Goal: Task Accomplishment & Management: Use online tool/utility

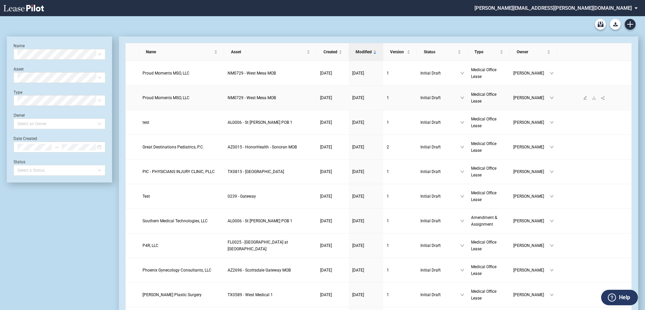
click at [181, 97] on span "Proud Moments MSO, LLC" at bounding box center [166, 98] width 47 height 5
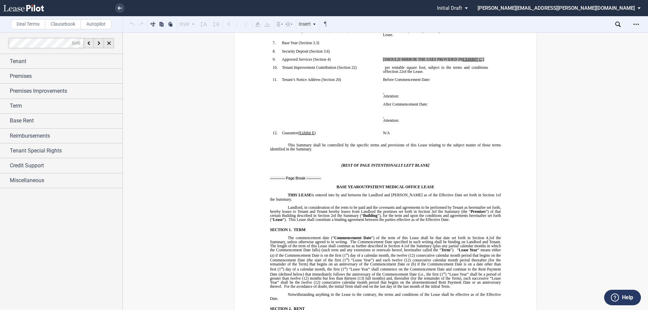
scroll to position [270, 0]
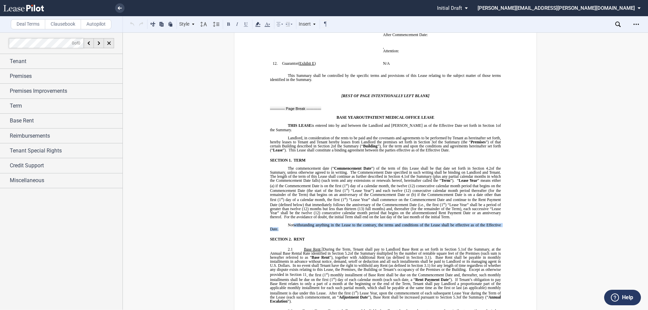
drag, startPoint x: 293, startPoint y: 219, endPoint x: 420, endPoint y: 224, distance: 126.7
click at [420, 224] on p "Notwithstanding anything in the Lease to the contrary, the terms and conditions…" at bounding box center [385, 228] width 231 height 8
click at [436, 224] on span "Notwithstanding anything in the Lease to the contrary, the terms and conditions…" at bounding box center [386, 228] width 232 height 8
drag, startPoint x: 287, startPoint y: 226, endPoint x: 284, endPoint y: 222, distance: 4.9
click at [284, 224] on p "Notwithstanding anything in the Lease to the contrary, the terms and conditions…" at bounding box center [385, 228] width 231 height 8
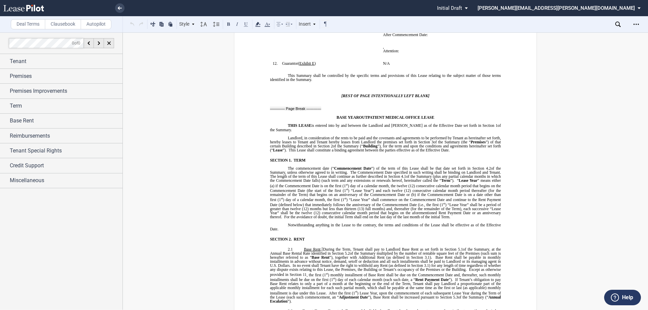
click at [290, 225] on p "Notwithstanding anything in the Lease to the contrary, the terms and conditions…" at bounding box center [385, 228] width 231 height 8
click at [279, 225] on p "Notwithstanding anything in the Lease to the contrary, the terms and conditions…" at bounding box center [385, 228] width 231 height 8
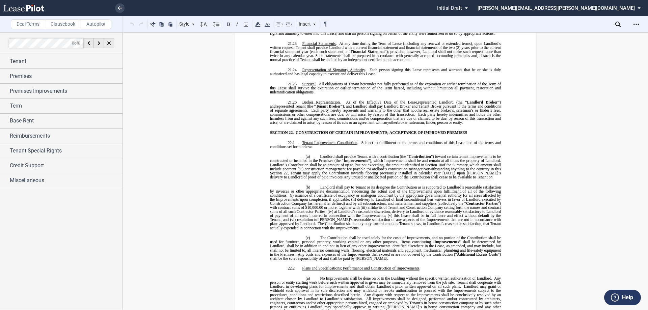
scroll to position [5123, 0]
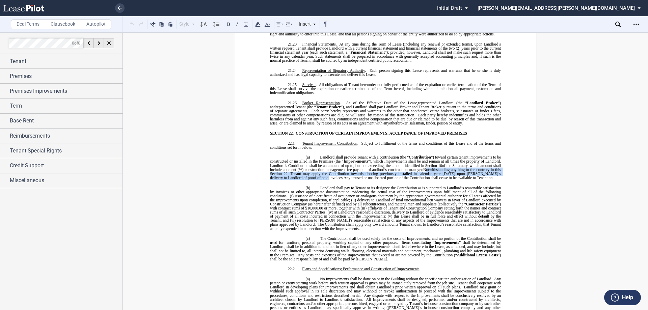
drag, startPoint x: 323, startPoint y: 149, endPoint x: 433, endPoint y: 141, distance: 110.4
click at [433, 168] on span "Notwithstanding anything to the contrary in this Section 22, Tenant may apply t…" at bounding box center [386, 174] width 232 height 12
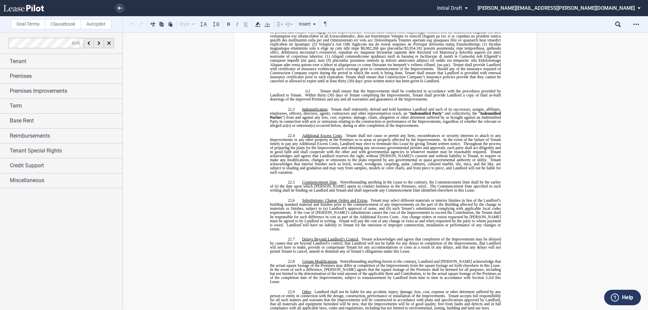
scroll to position [5460, 0]
